Goal: Information Seeking & Learning: Learn about a topic

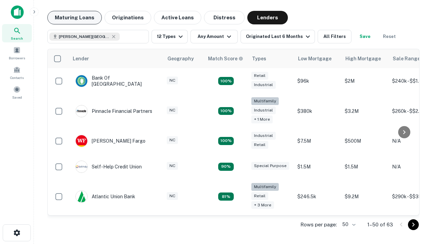
click at [74, 18] on button "Maturing Loans" at bounding box center [74, 18] width 54 height 14
